Goal: Information Seeking & Learning: Find specific fact

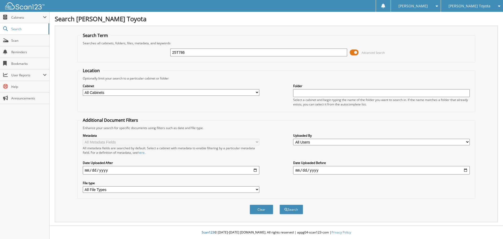
type input "25T786"
click at [280, 204] on button "Search" at bounding box center [292, 209] width 24 height 10
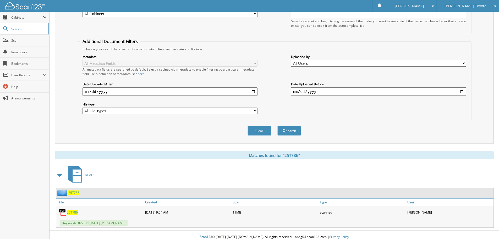
scroll to position [83, 0]
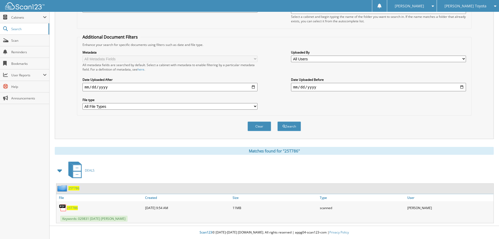
click at [75, 190] on div "25T786" at bounding box center [67, 188] width 23 height 7
click at [71, 187] on span "25T786" at bounding box center [73, 188] width 11 height 4
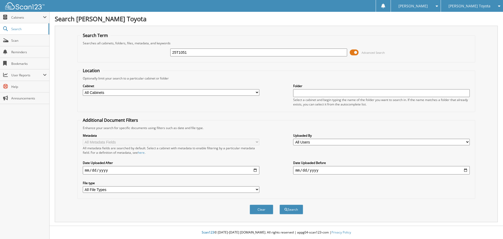
type input "25T1051"
click at [280, 204] on button "Search" at bounding box center [292, 209] width 24 height 10
